Goal: Transaction & Acquisition: Purchase product/service

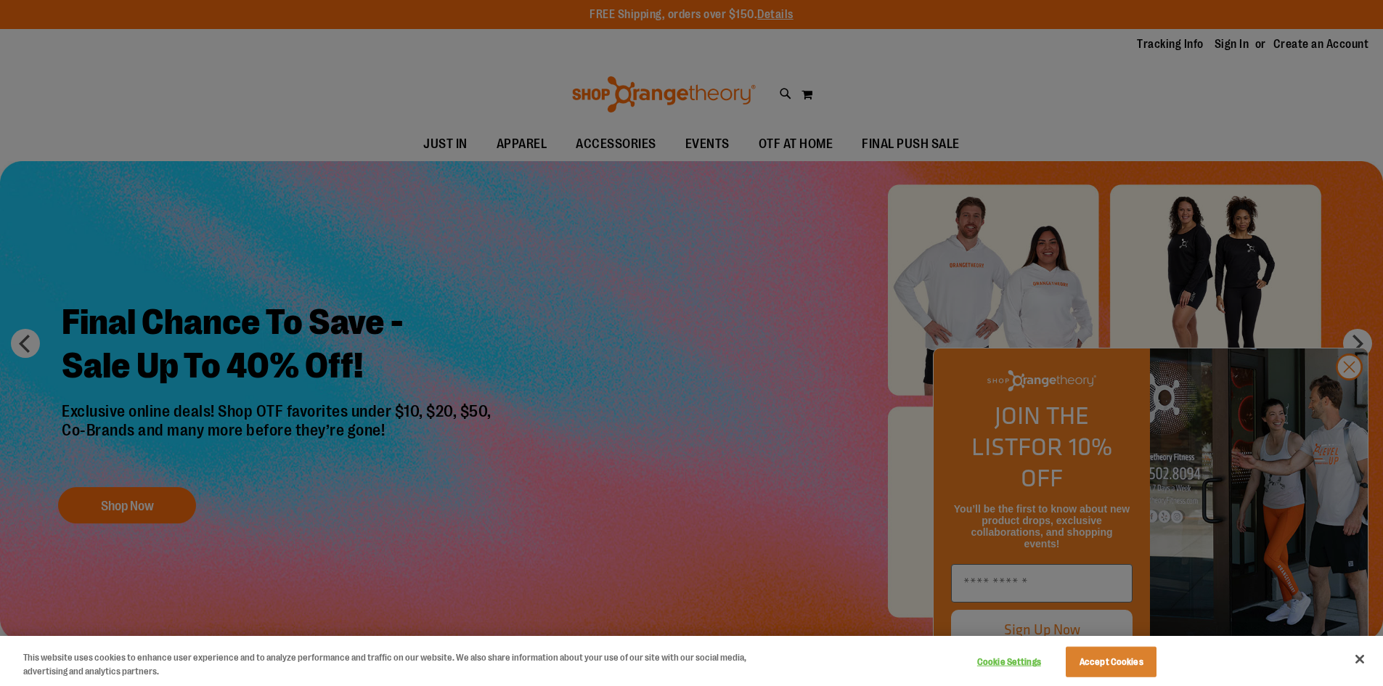
click at [1103, 97] on div at bounding box center [691, 343] width 1383 height 686
click at [1096, 666] on button "Accept Cookies" at bounding box center [1110, 662] width 91 height 30
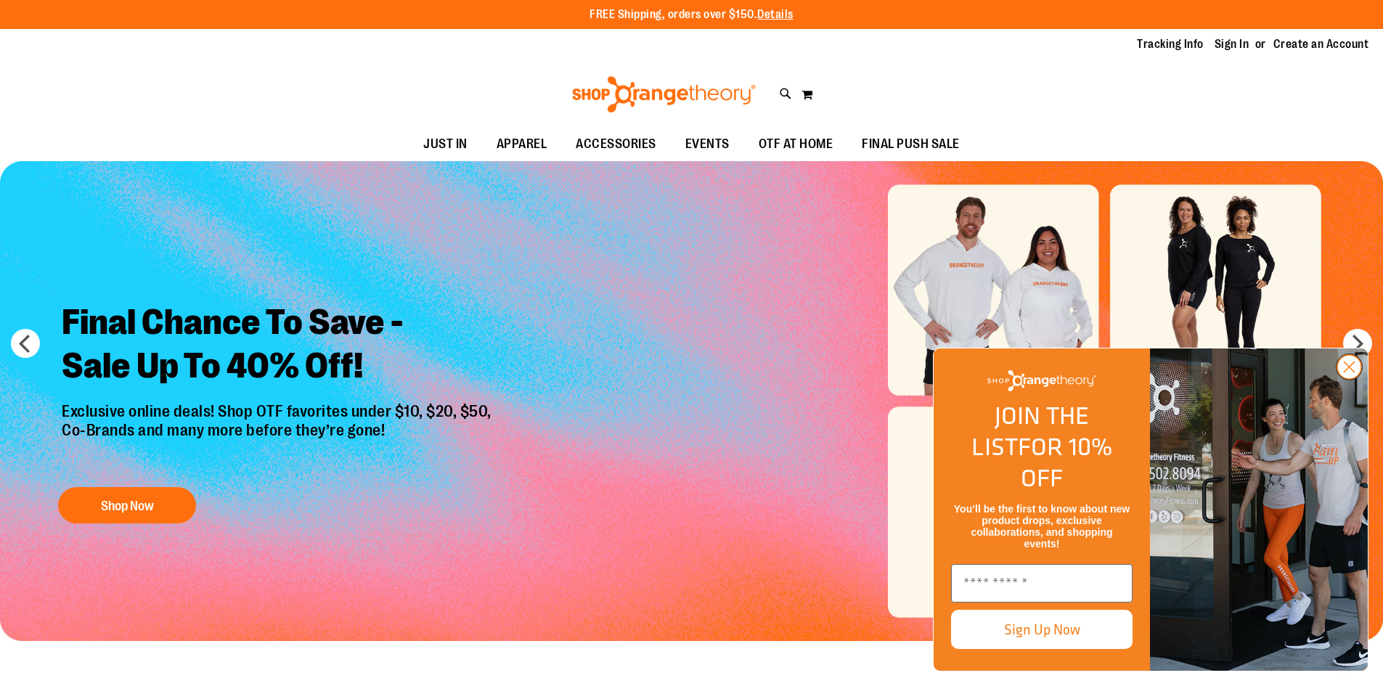
click at [1351, 379] on circle "Close dialog" at bounding box center [1349, 367] width 24 height 24
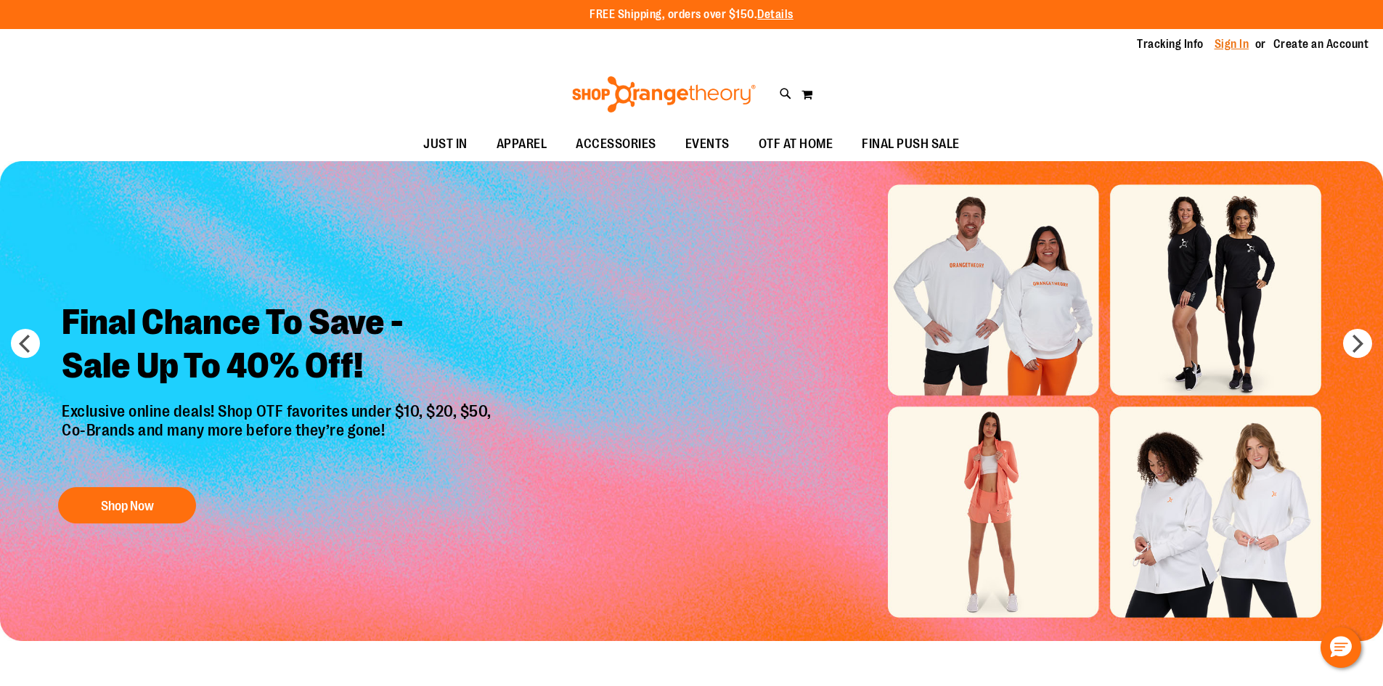
click at [1237, 42] on link "Sign In" at bounding box center [1231, 44] width 35 height 16
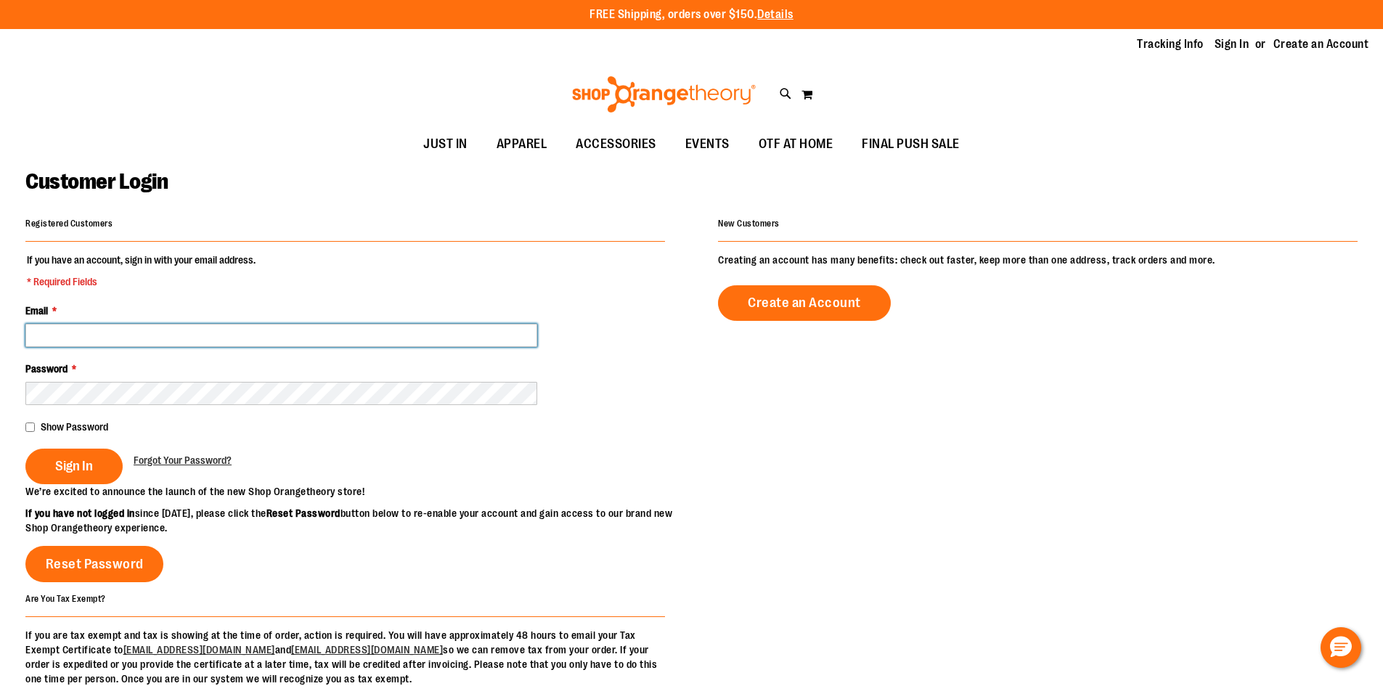
click at [168, 335] on input "Email *" at bounding box center [281, 335] width 512 height 23
type input "*"
type input "**********"
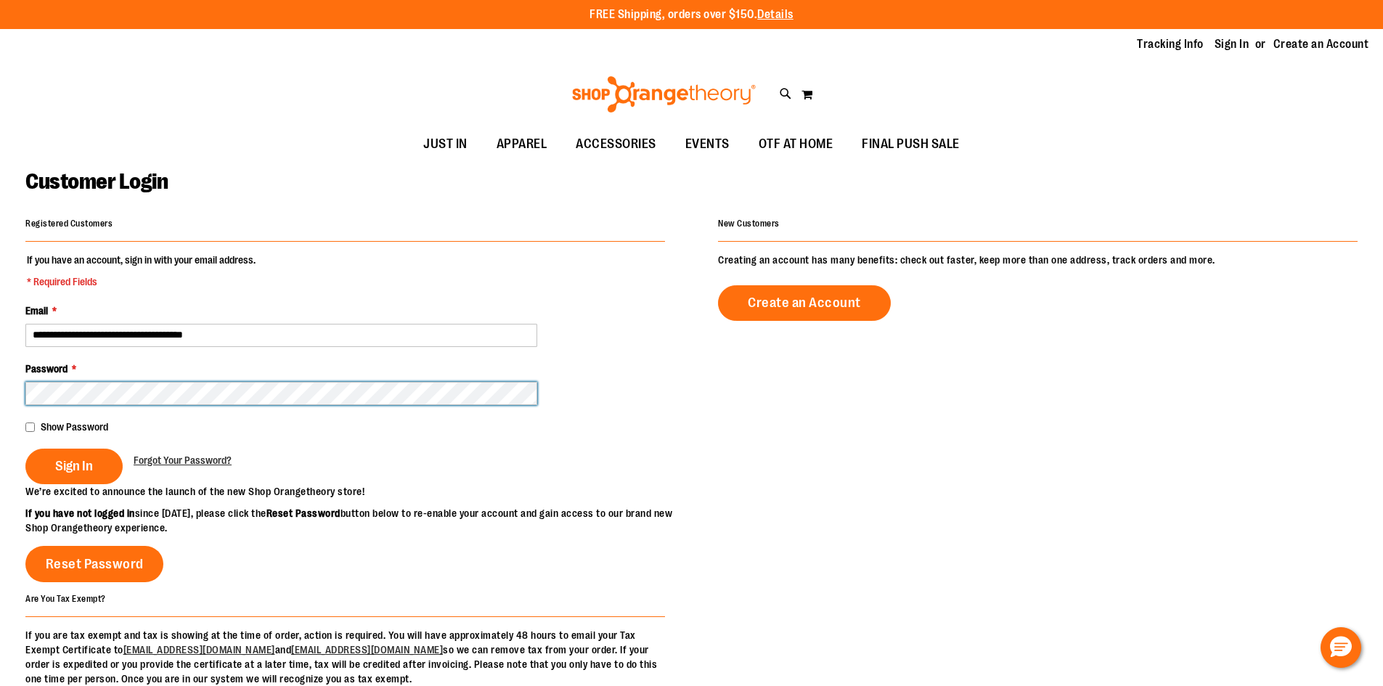
click at [25, 449] on button "Sign In" at bounding box center [73, 467] width 97 height 36
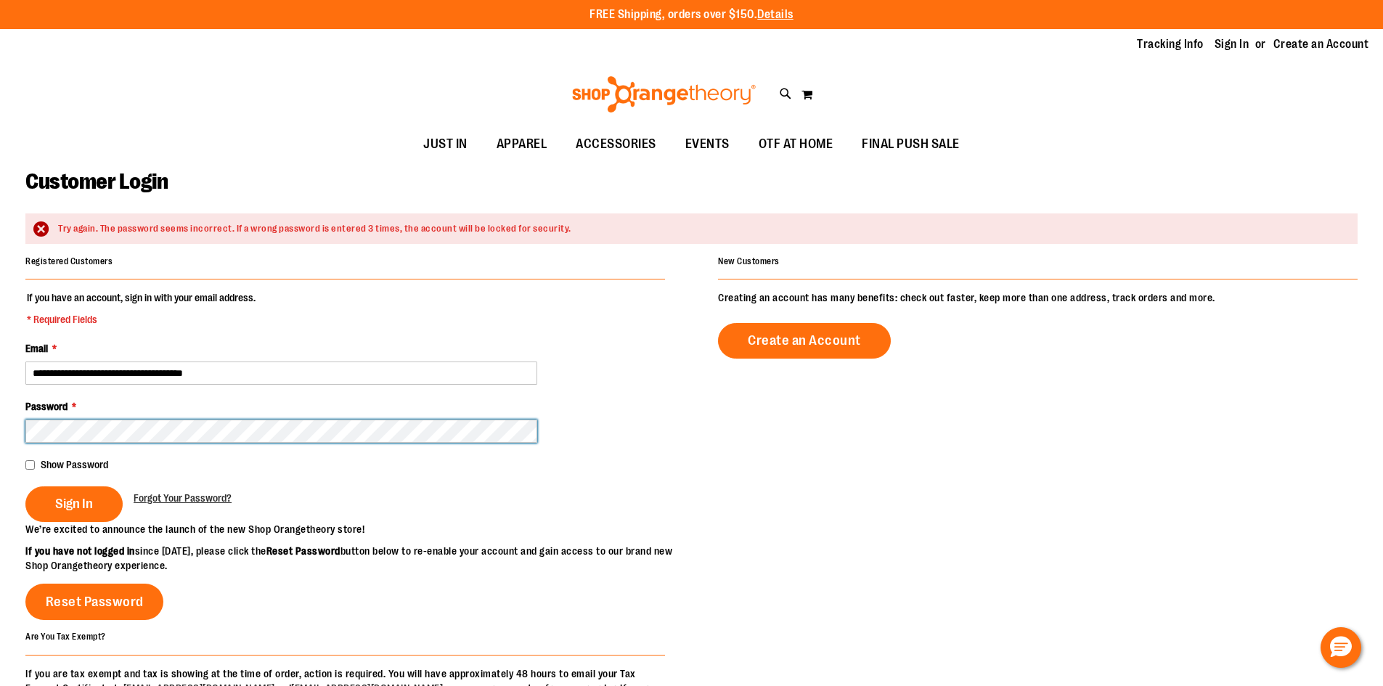
click at [25, 486] on button "Sign In" at bounding box center [73, 504] width 97 height 36
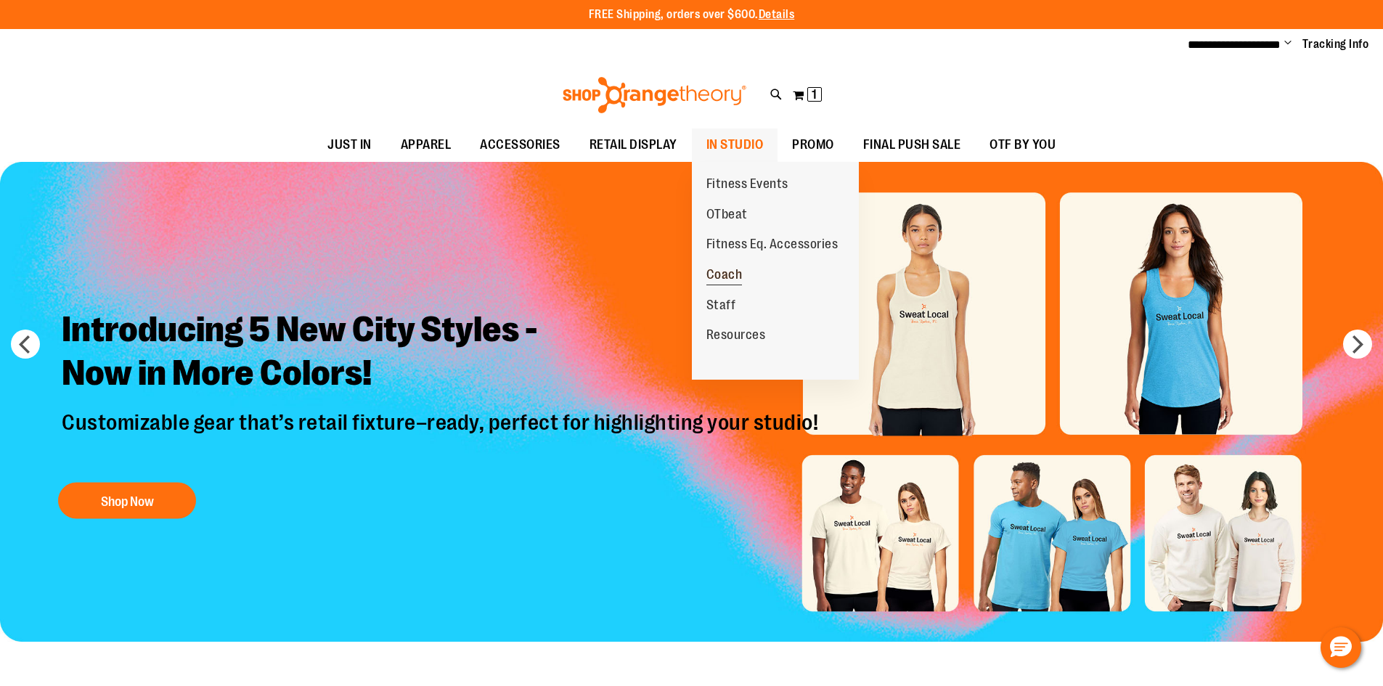
click at [732, 276] on span "Coach" at bounding box center [724, 276] width 36 height 18
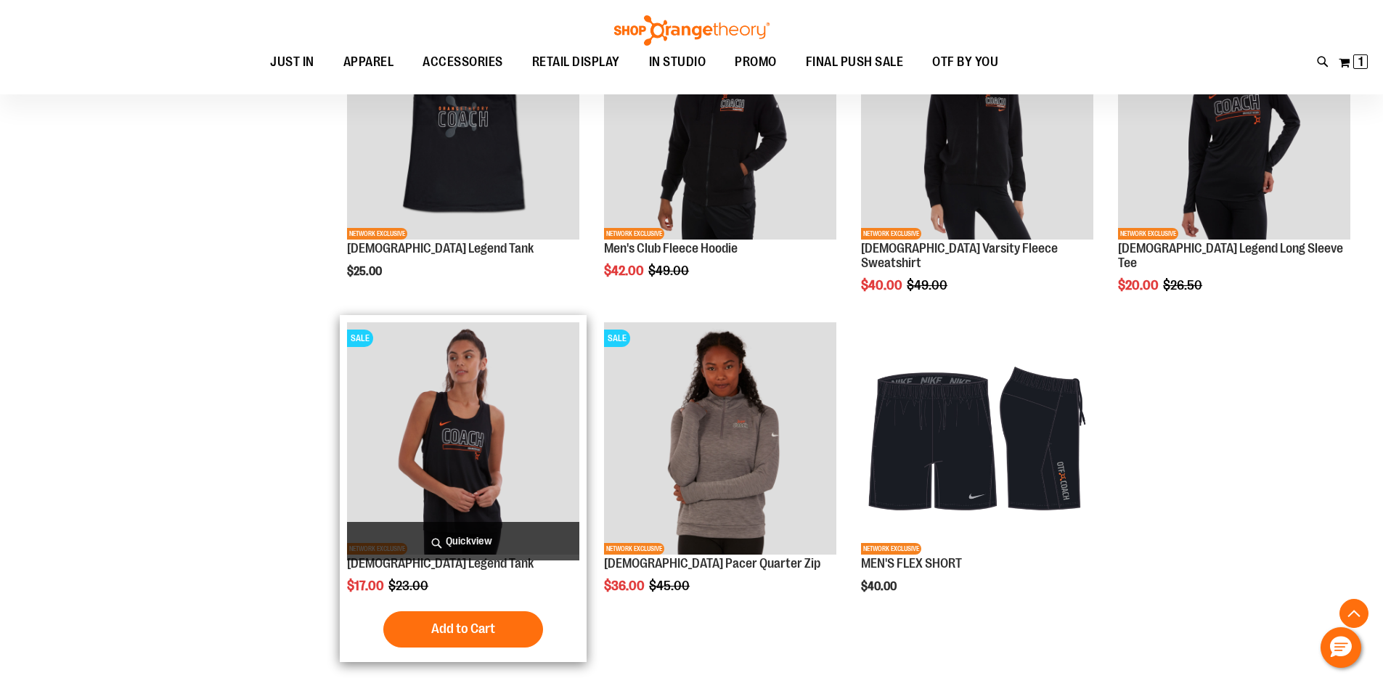
scroll to position [1233, 0]
click at [449, 454] on img "product" at bounding box center [463, 438] width 232 height 232
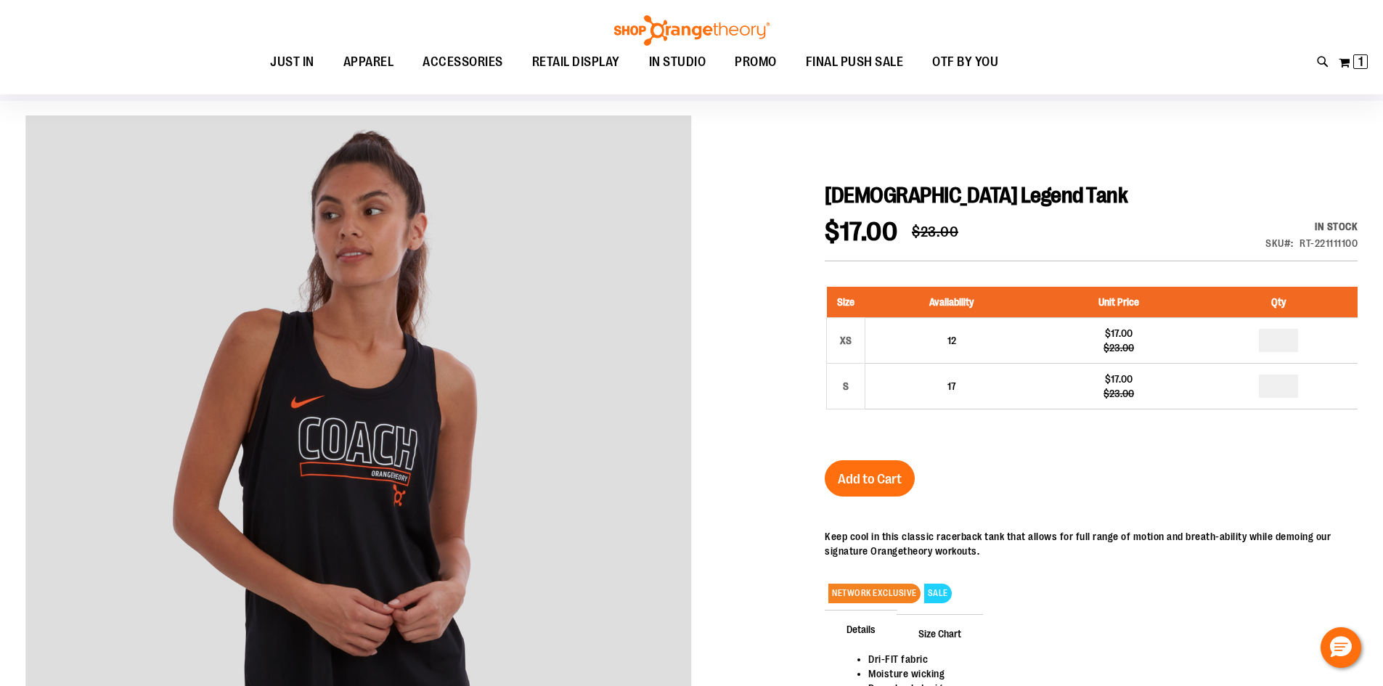
scroll to position [144, 0]
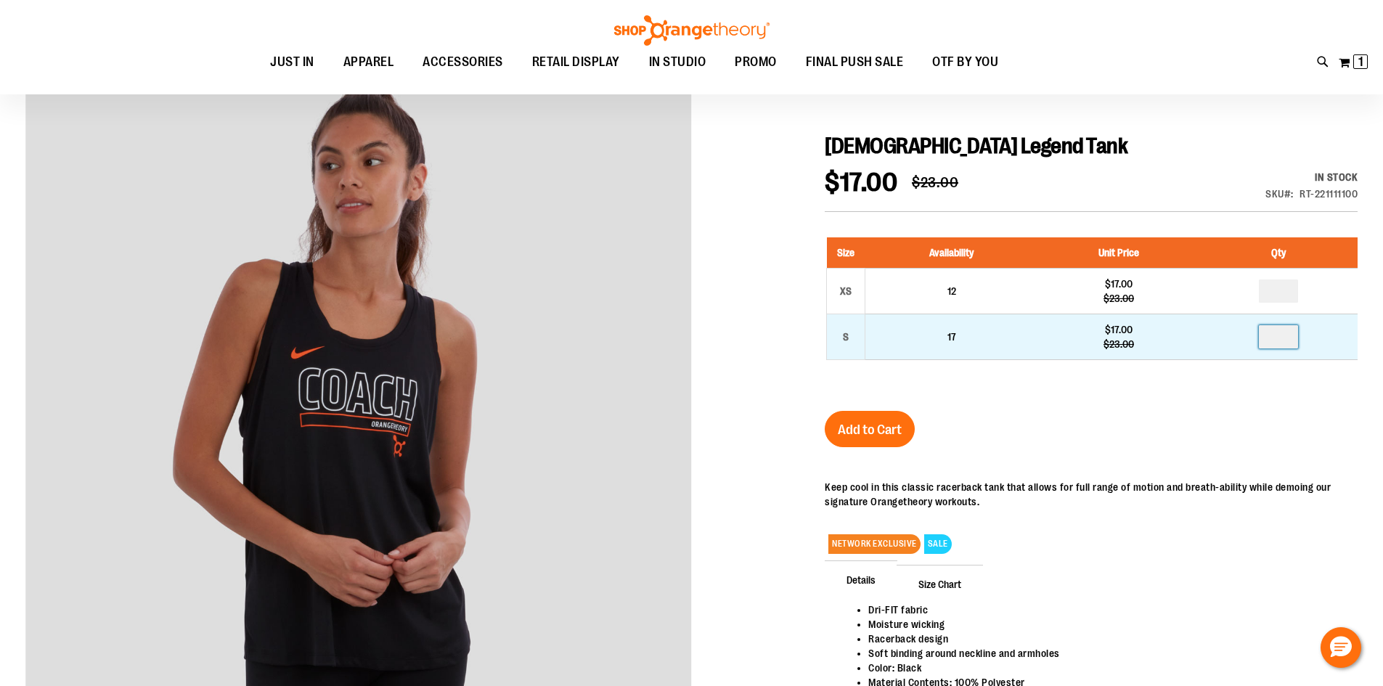
drag, startPoint x: 1289, startPoint y: 339, endPoint x: 1232, endPoint y: 334, distance: 57.6
click at [1232, 334] on td at bounding box center [1278, 337] width 157 height 46
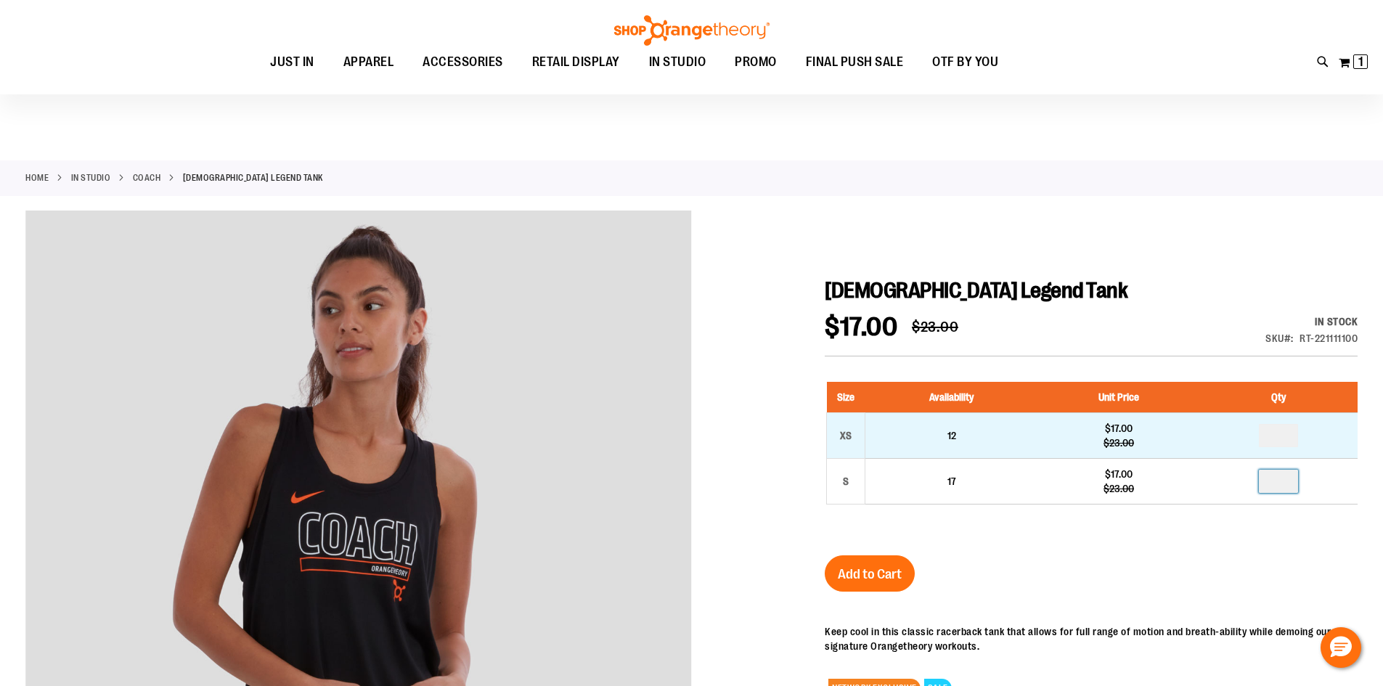
scroll to position [73, 0]
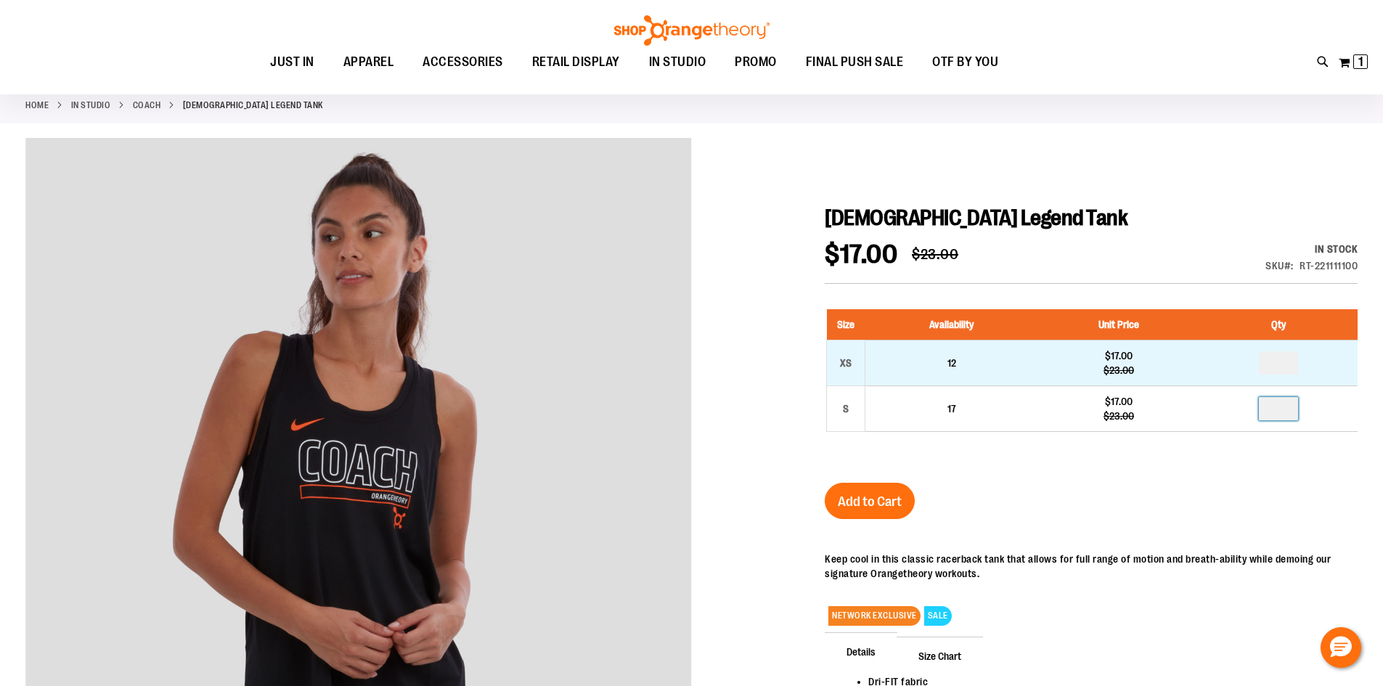
type input "*"
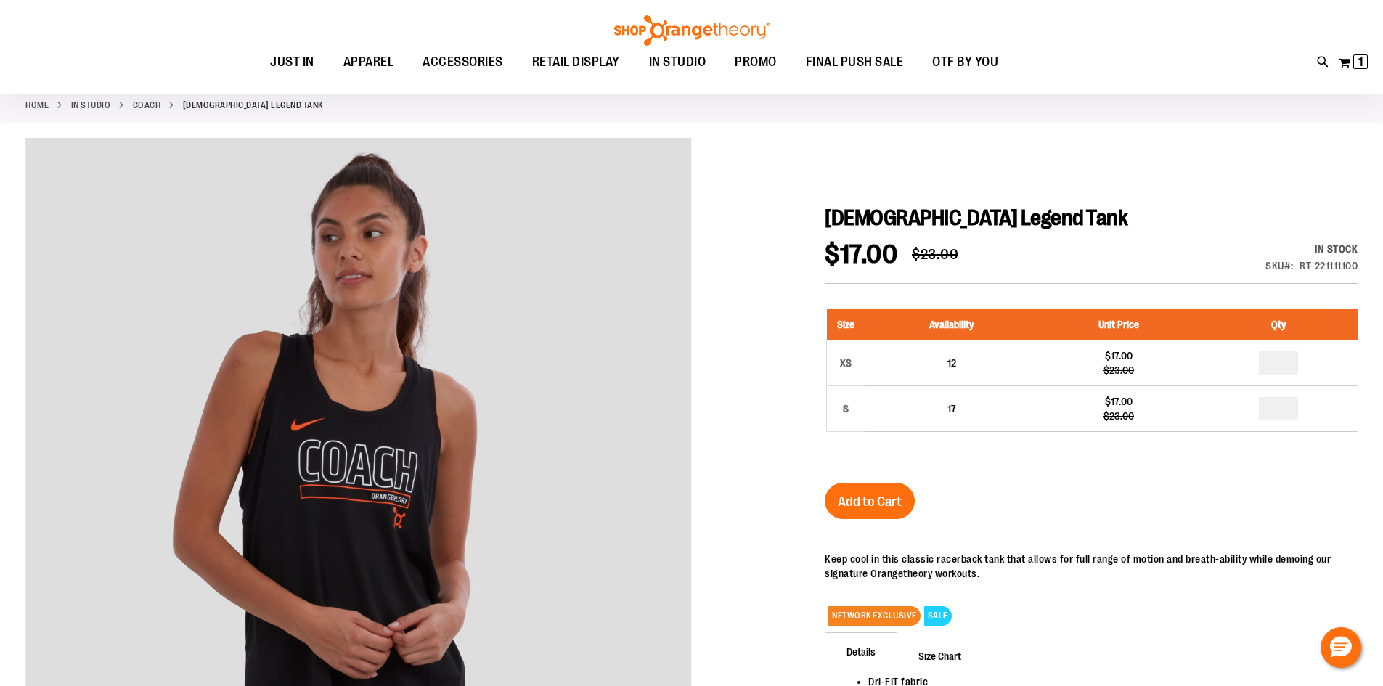
click at [1161, 501] on div "Ladies Legend Tank $17.00 Regular Price $23.00 In stock Only %1 left SKU RT-221…" at bounding box center [1091, 534] width 533 height 659
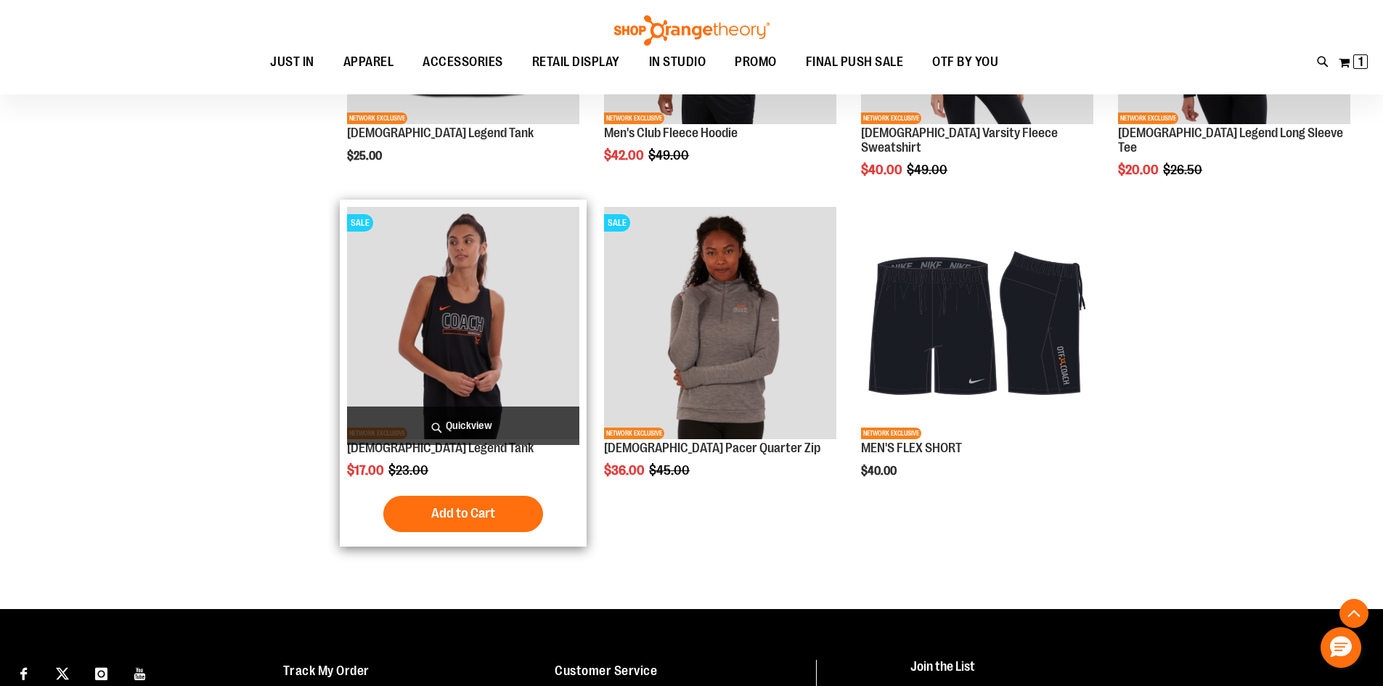
scroll to position [184, 0]
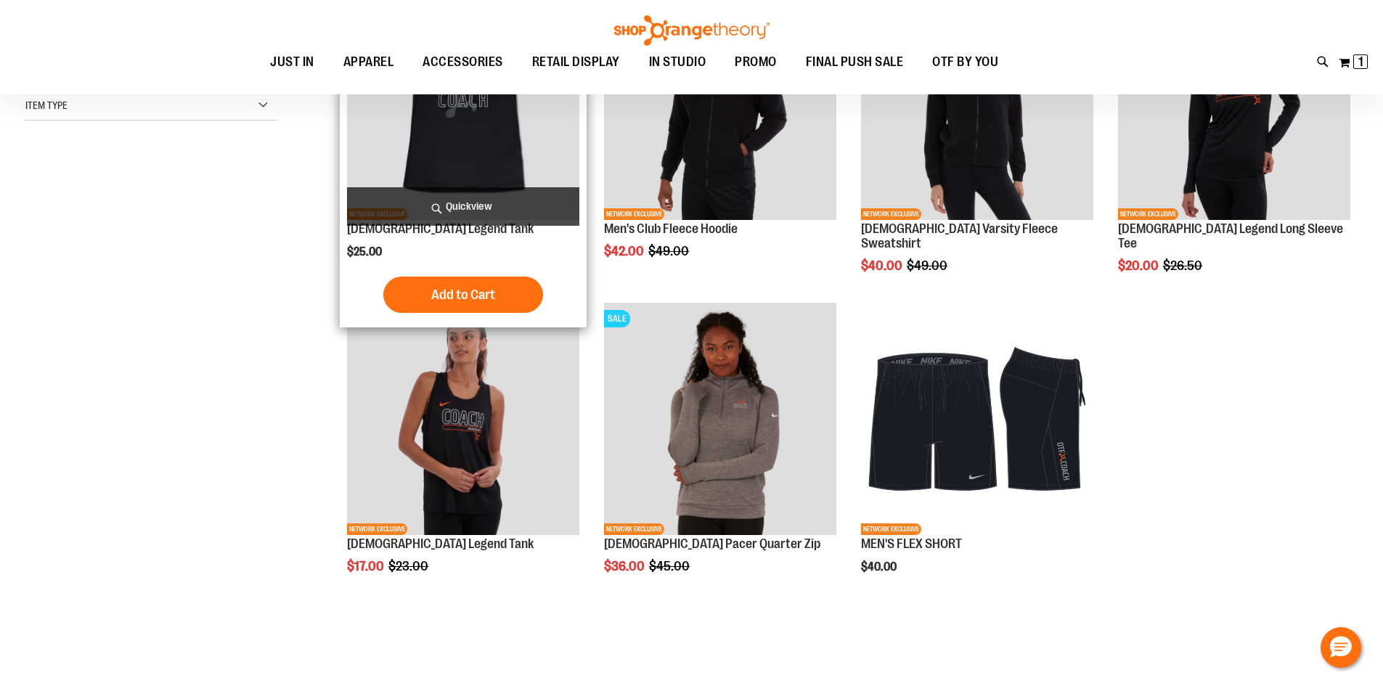
click at [449, 172] on img "product" at bounding box center [463, 104] width 232 height 232
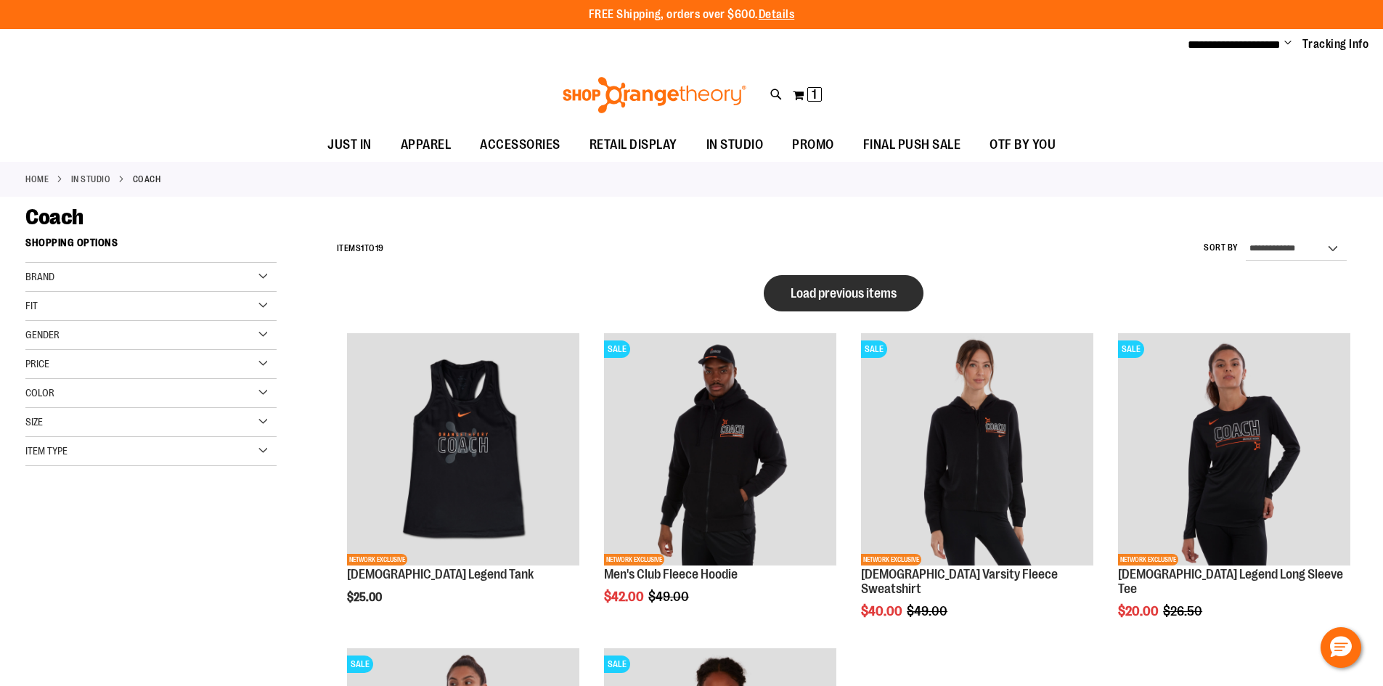
click at [852, 275] on button "Load previous items" at bounding box center [844, 293] width 160 height 36
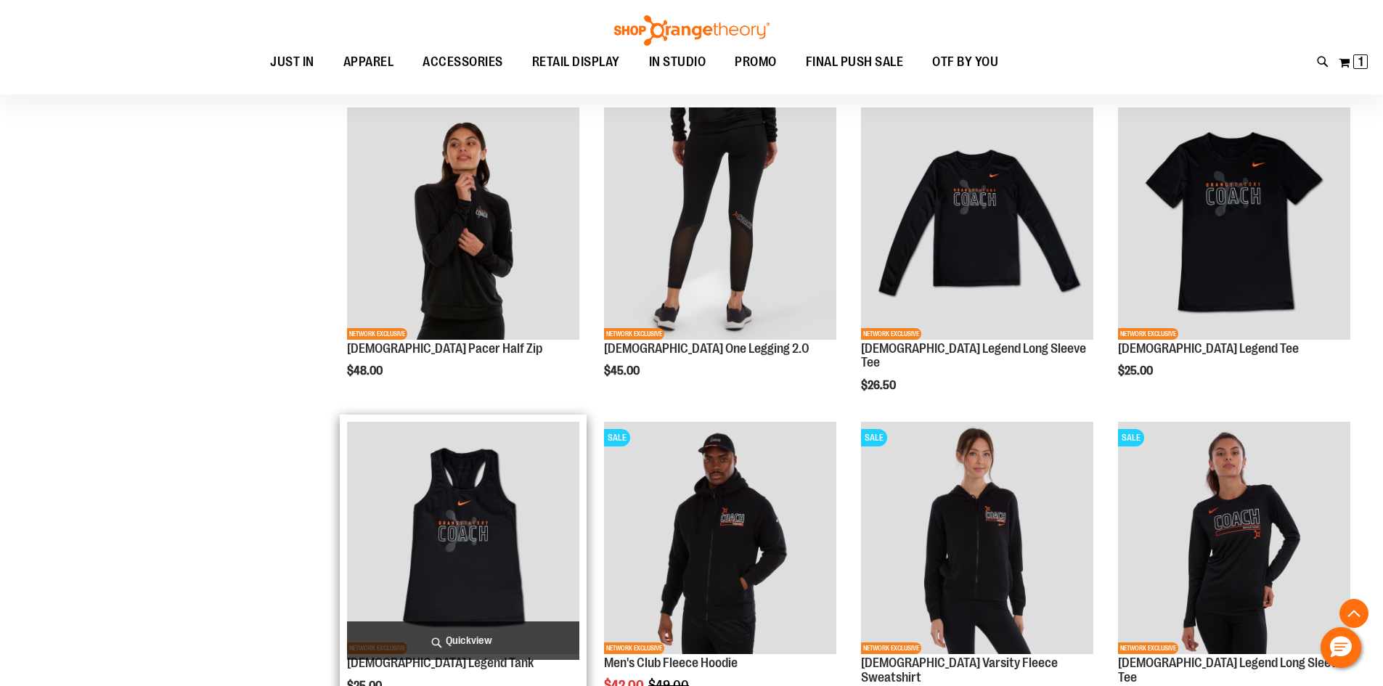
scroll to position [943, 0]
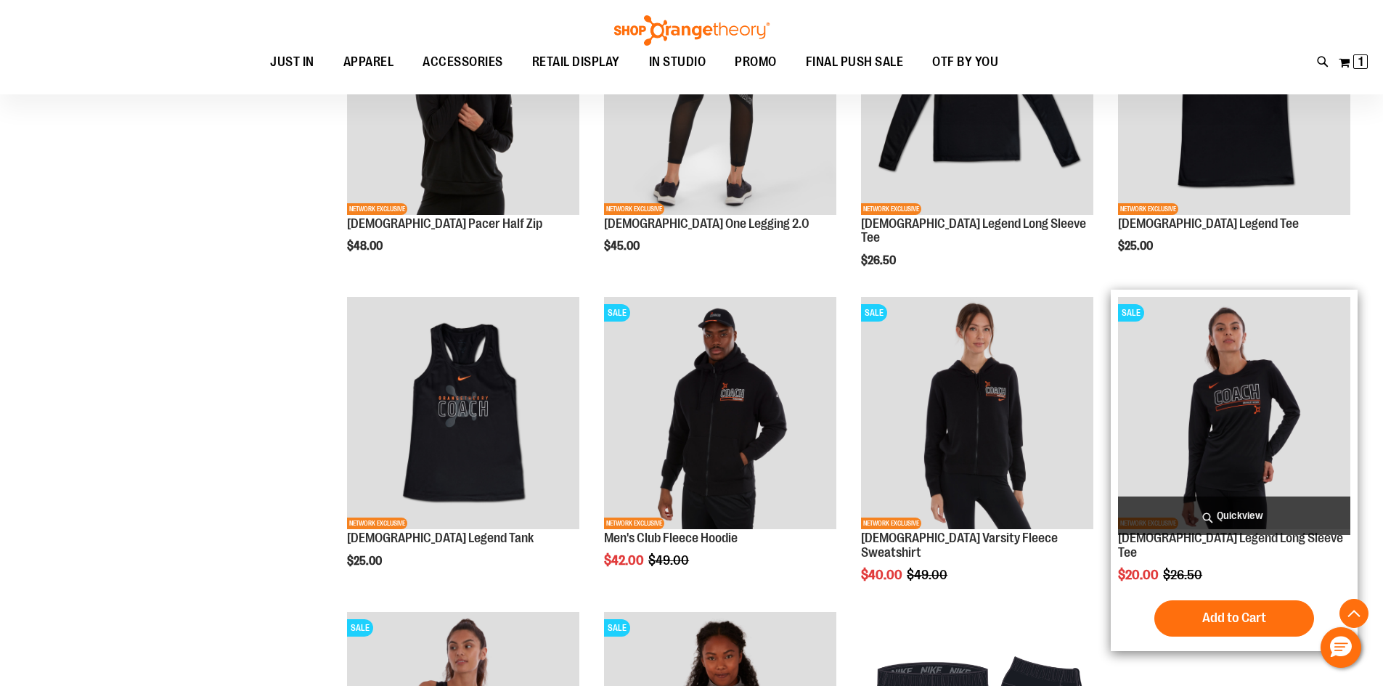
click at [1238, 383] on img "product" at bounding box center [1234, 413] width 232 height 232
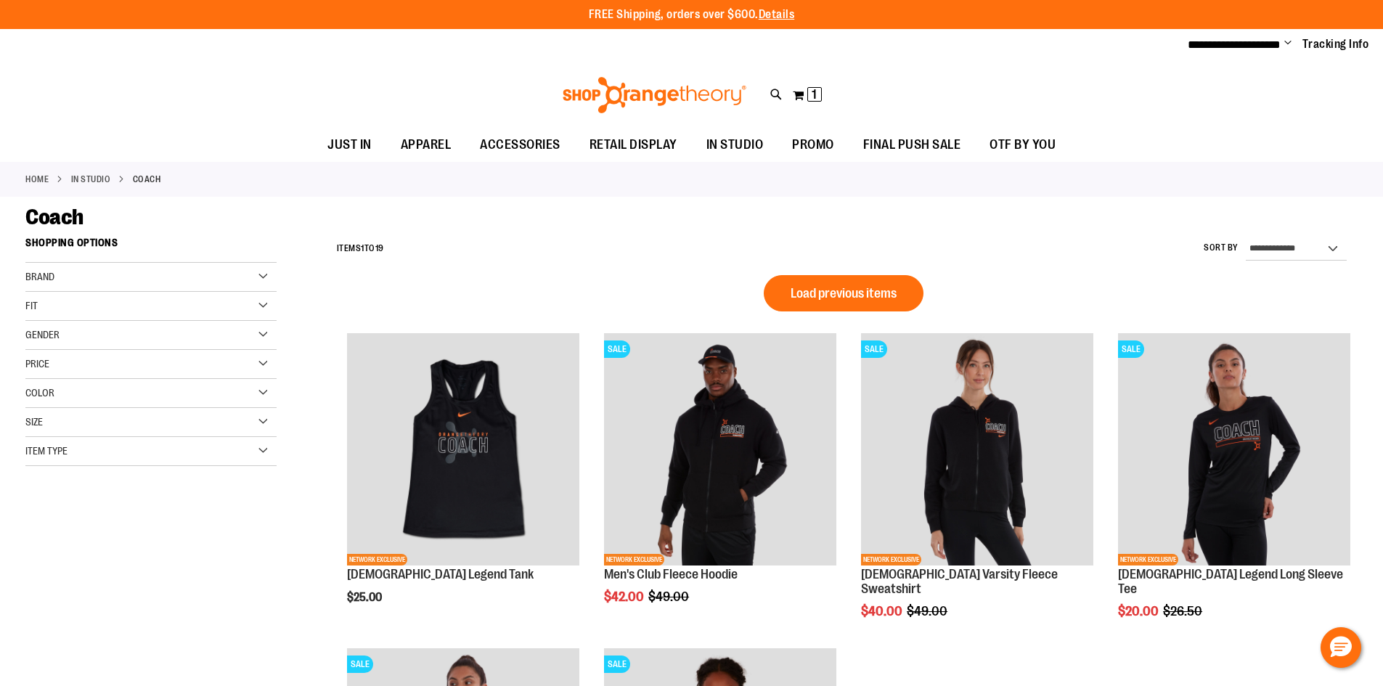
click at [197, 424] on div "Size" at bounding box center [150, 422] width 251 height 29
click at [183, 459] on div "XL" at bounding box center [190, 459] width 22 height 22
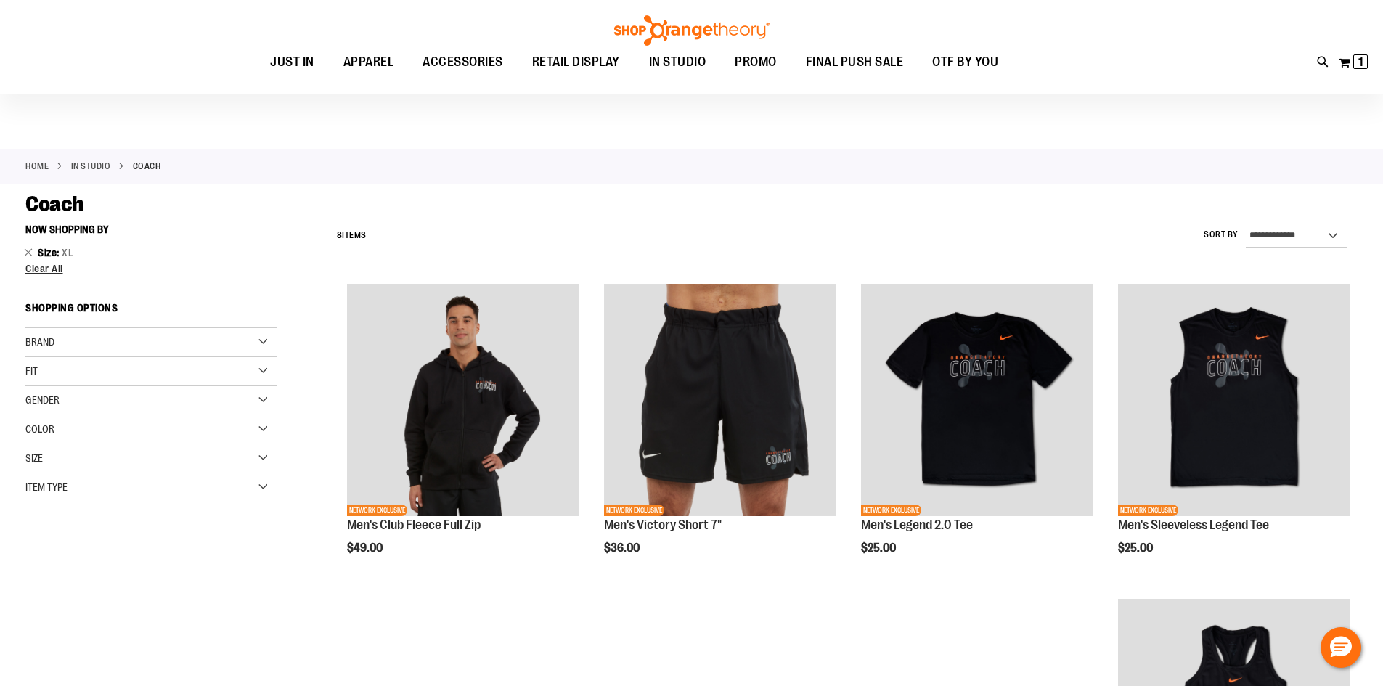
scroll to position [302, 0]
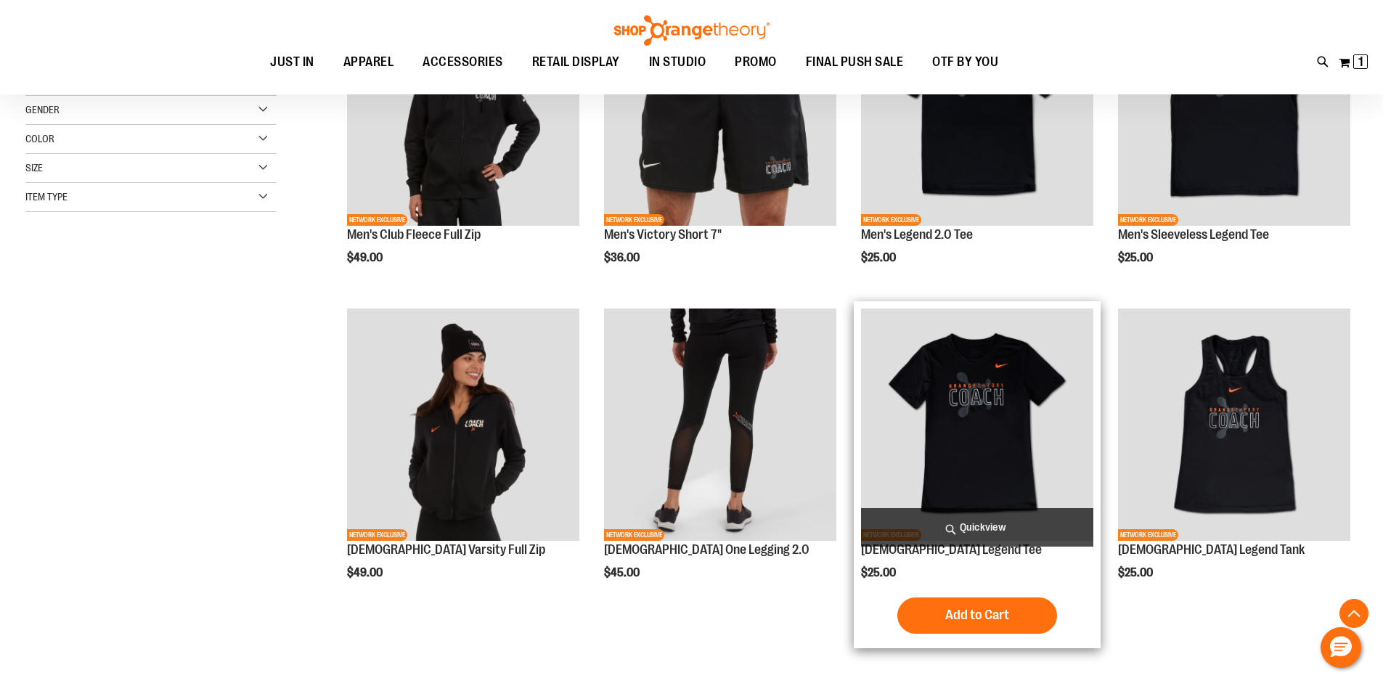
click at [969, 382] on img "product" at bounding box center [977, 424] width 232 height 232
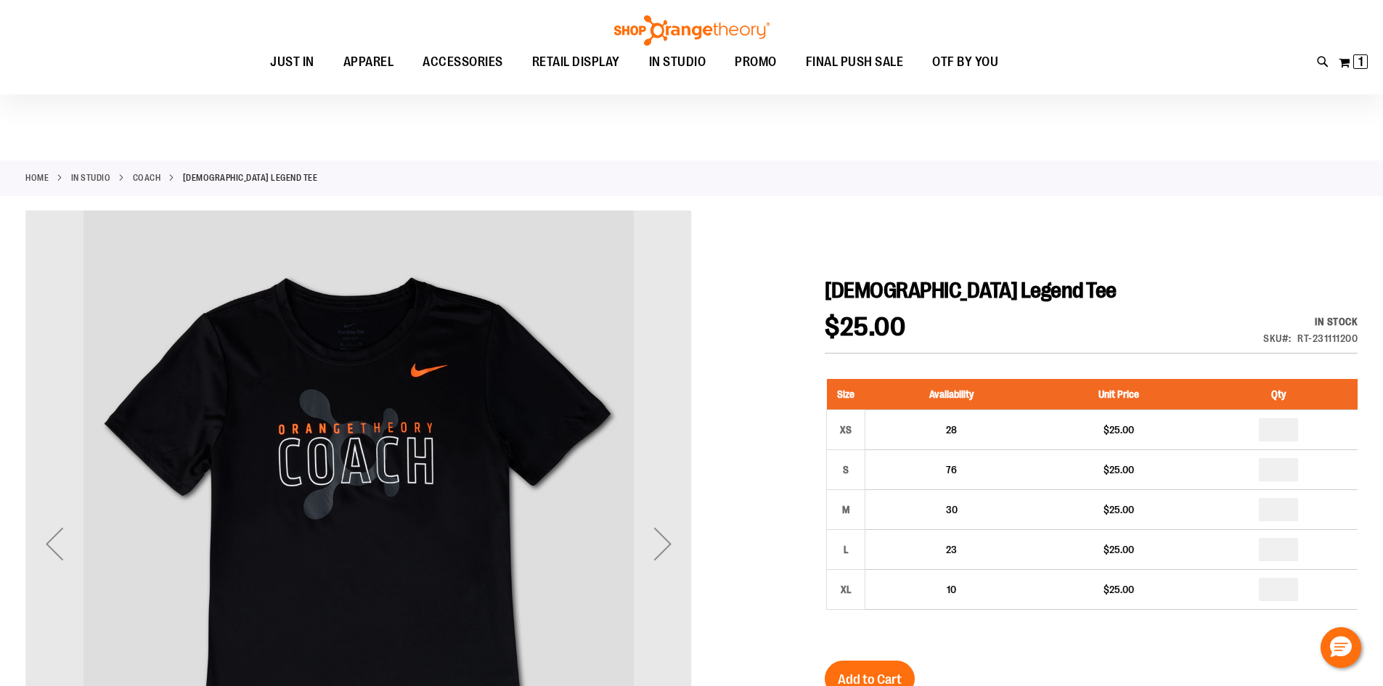
scroll to position [72, 0]
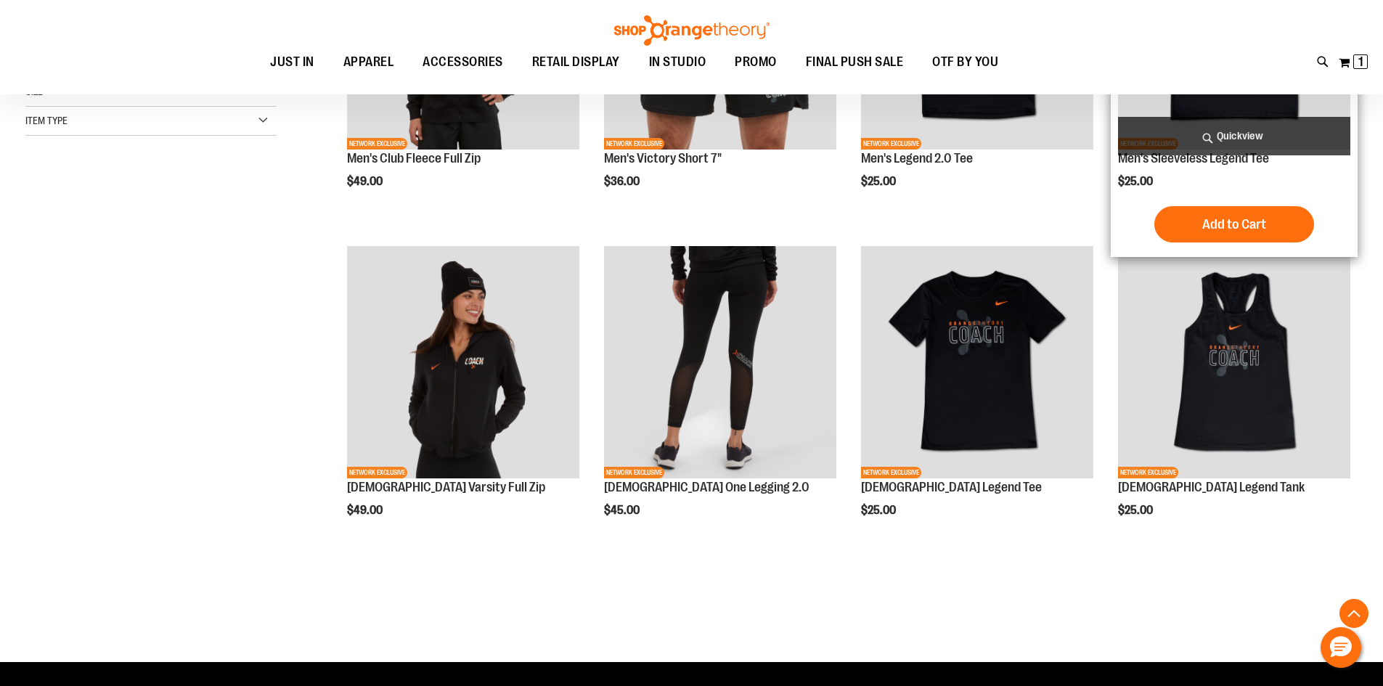
scroll to position [15, 0]
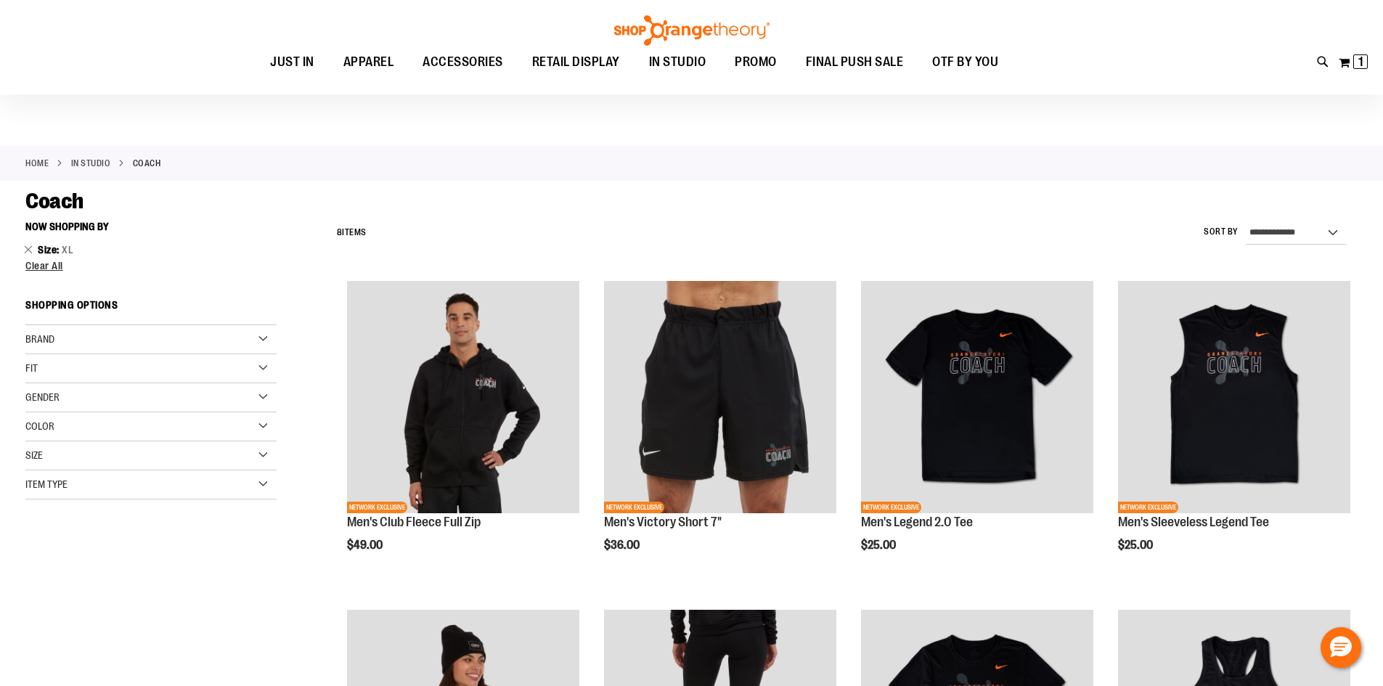
click at [222, 447] on div "Size" at bounding box center [150, 455] width 251 height 29
click at [87, 489] on div "XS" at bounding box center [86, 492] width 22 height 22
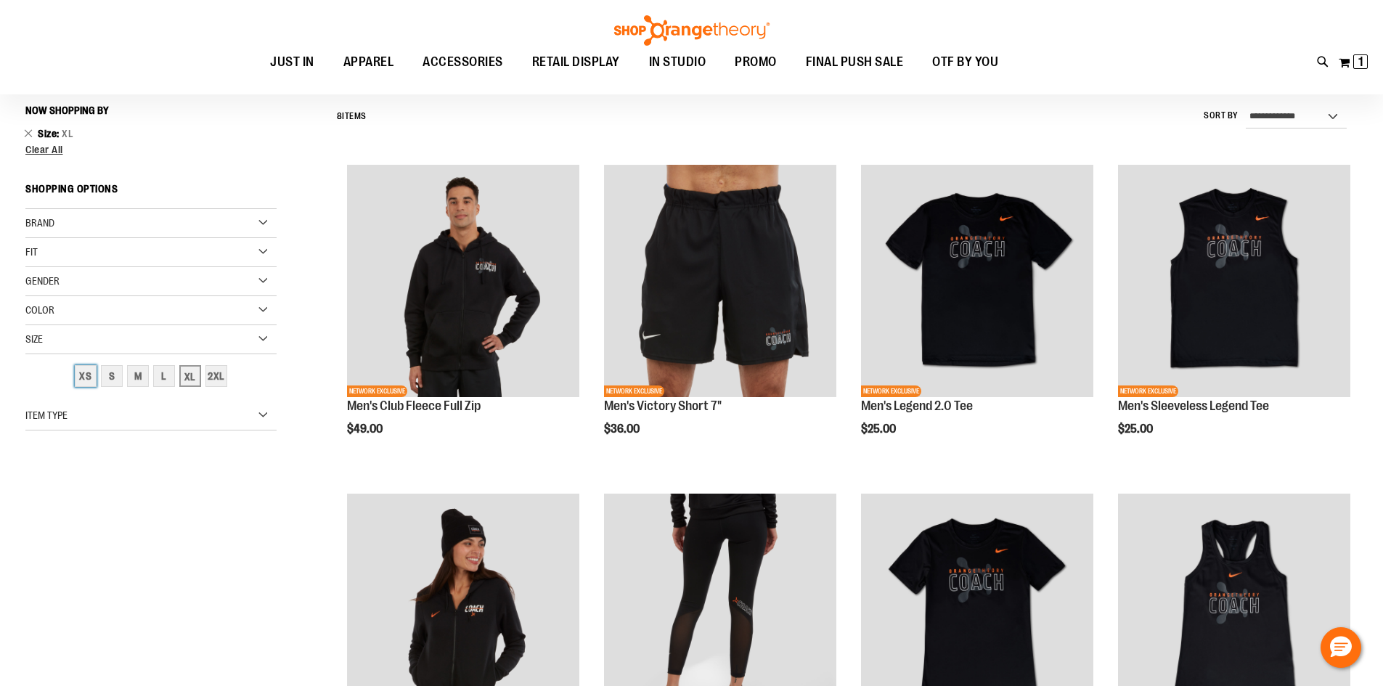
scroll to position [135, 0]
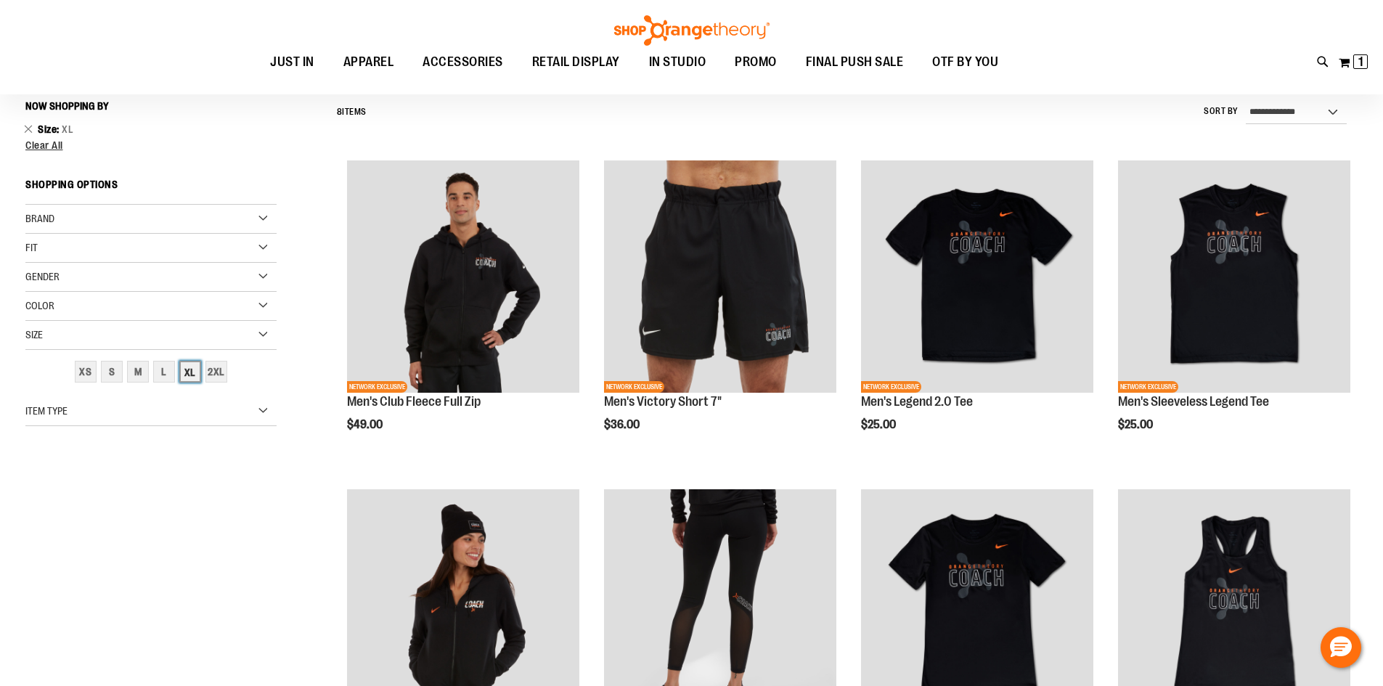
click at [195, 371] on div "XL" at bounding box center [190, 372] width 22 height 22
click at [86, 369] on div "XS" at bounding box center [86, 372] width 22 height 22
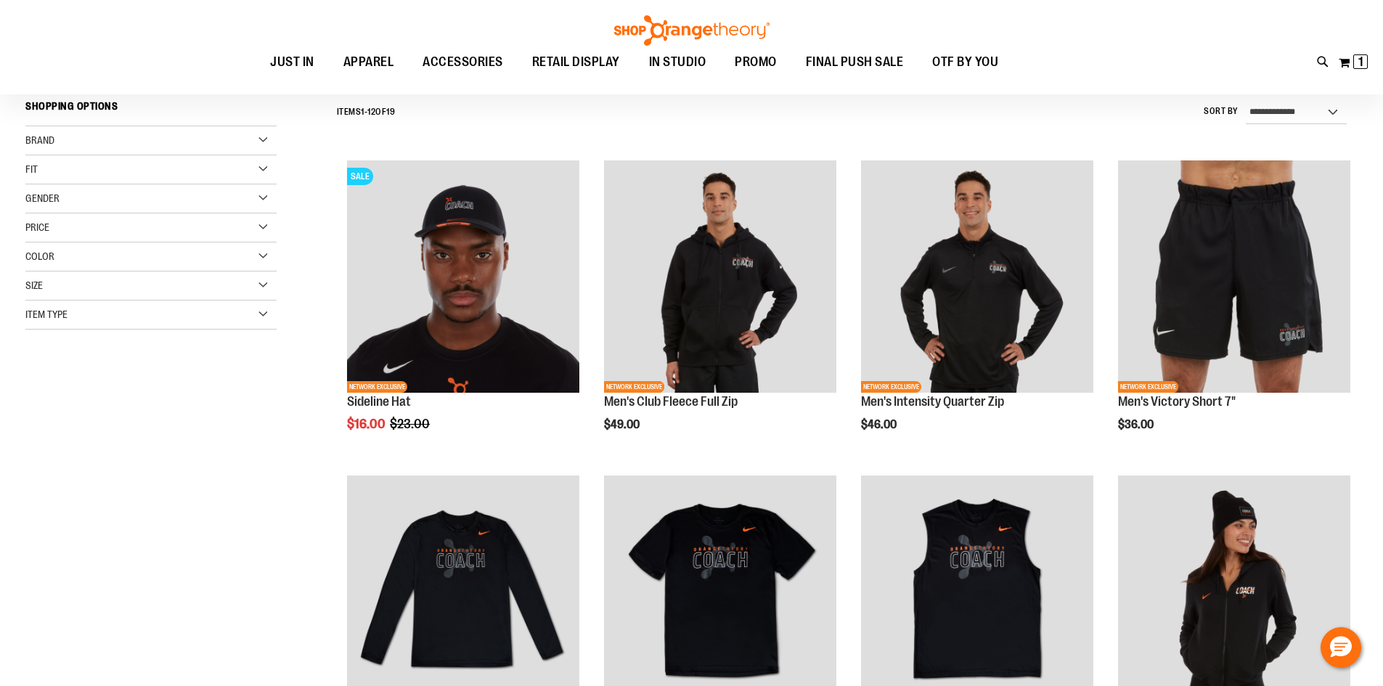
click at [247, 283] on div "Size" at bounding box center [150, 285] width 251 height 29
click at [86, 318] on div "XS" at bounding box center [86, 322] width 22 height 22
